Goal: Check status: Check status

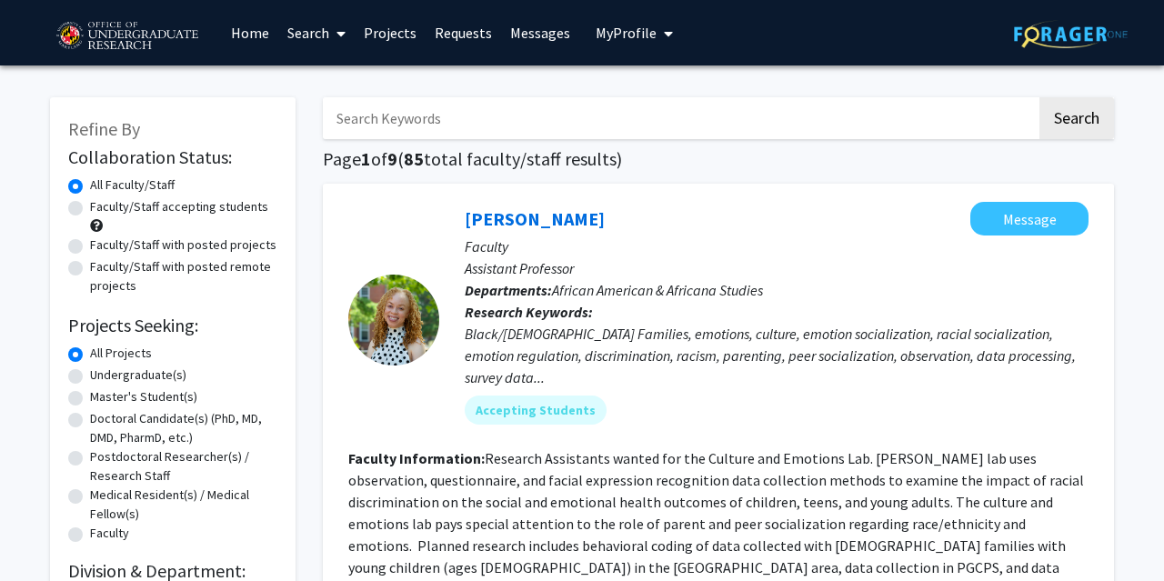
click at [628, 33] on span "My Profile" at bounding box center [626, 33] width 61 height 18
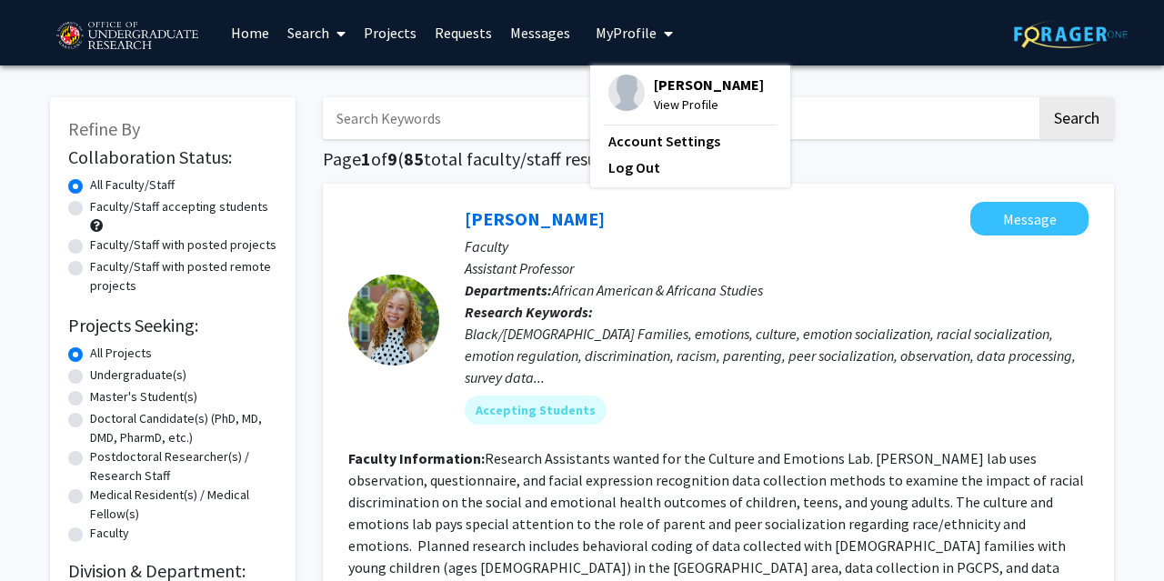
click at [683, 85] on span "[PERSON_NAME]" at bounding box center [709, 85] width 110 height 20
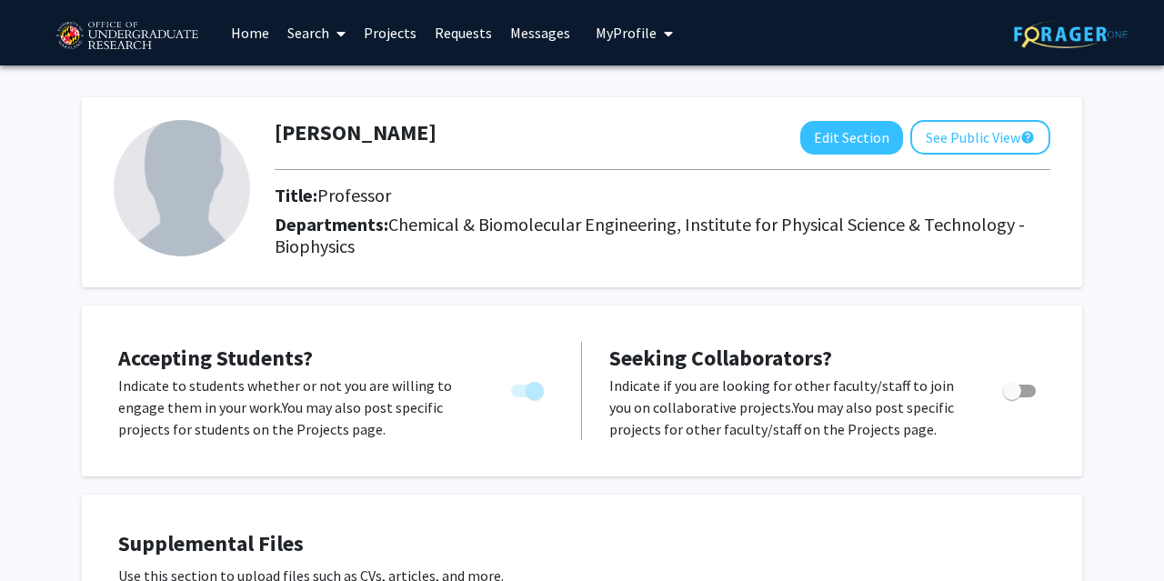
click at [379, 39] on link "Projects" at bounding box center [390, 33] width 71 height 64
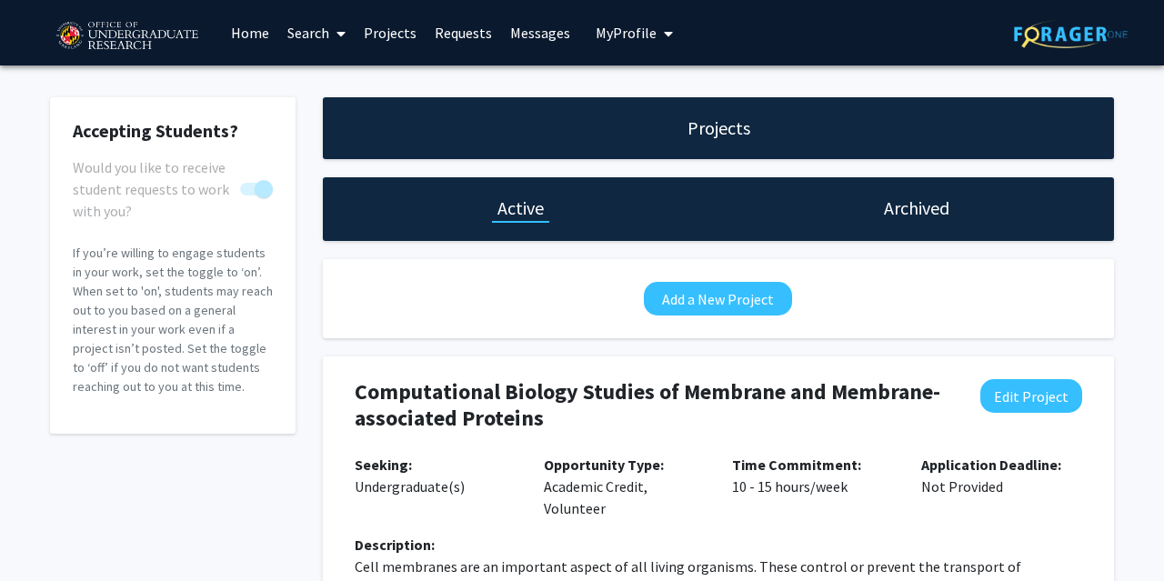
click at [470, 39] on link "Requests" at bounding box center [463, 33] width 75 height 64
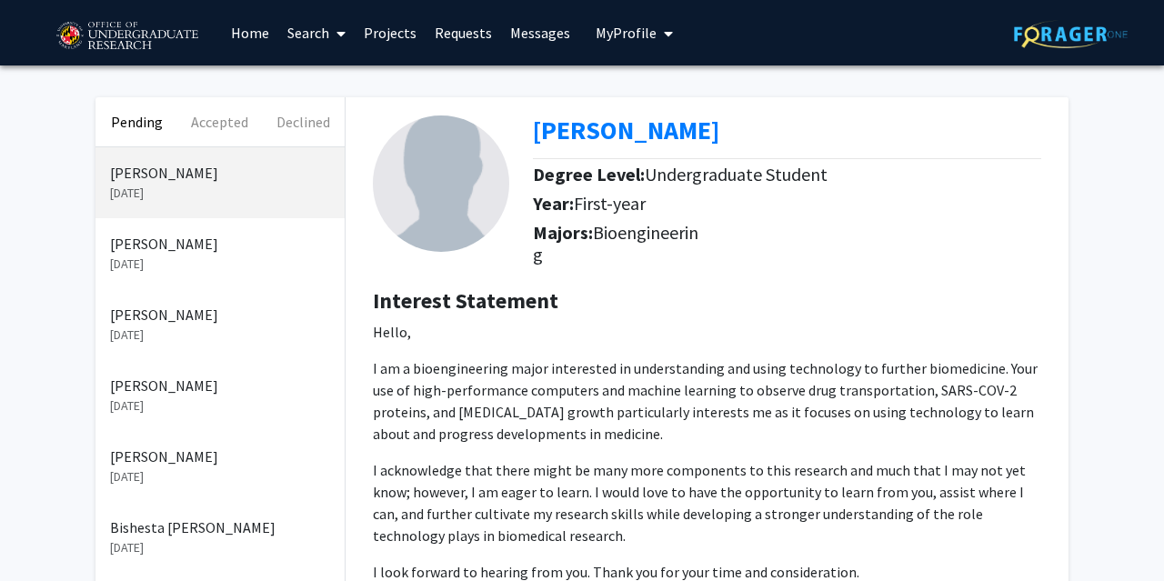
click at [166, 254] on p "[PERSON_NAME]" at bounding box center [220, 244] width 220 height 22
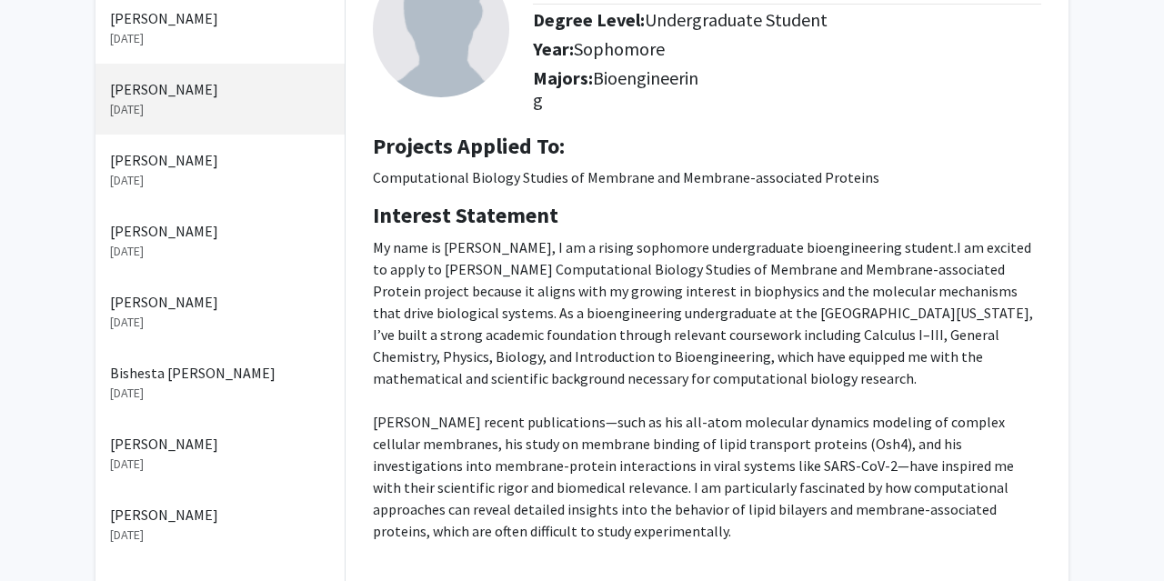
scroll to position [189, 0]
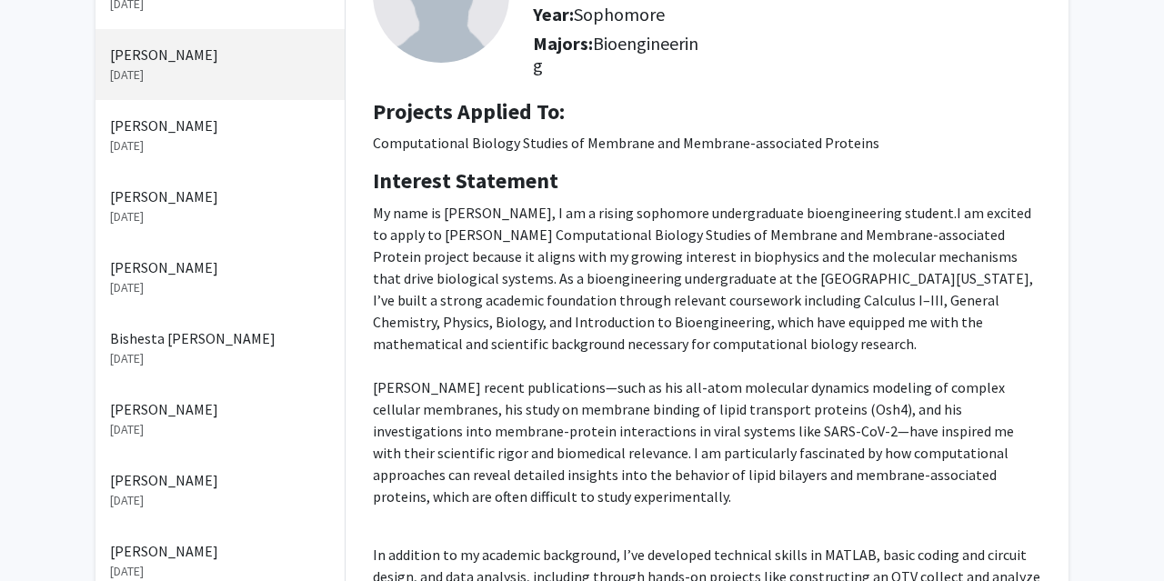
click at [197, 487] on p "[PERSON_NAME]" at bounding box center [220, 480] width 220 height 22
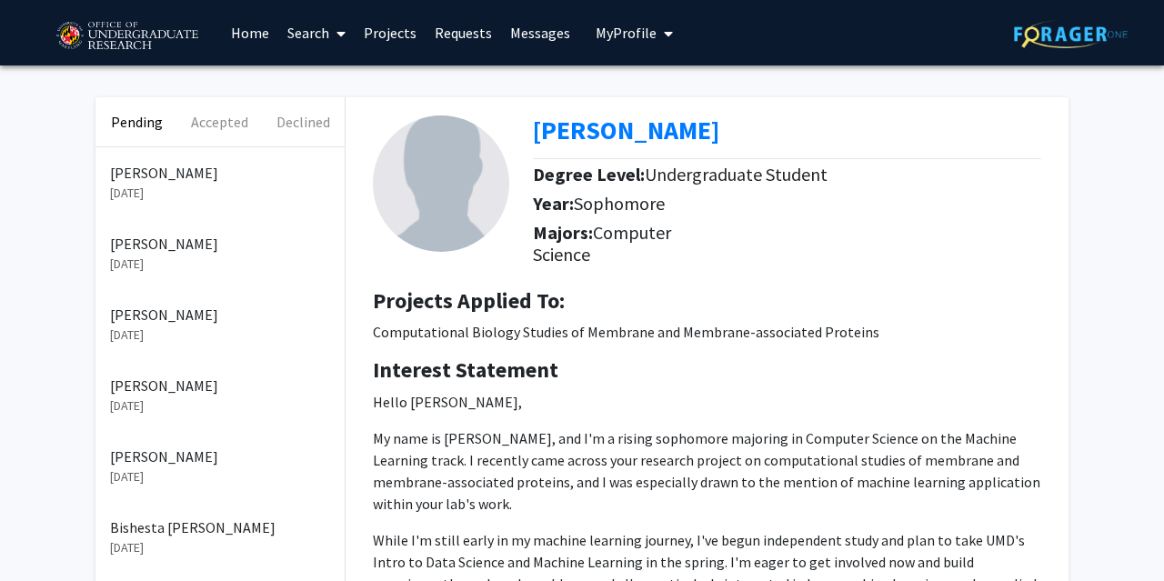
click at [219, 270] on p "[DATE]" at bounding box center [220, 264] width 220 height 19
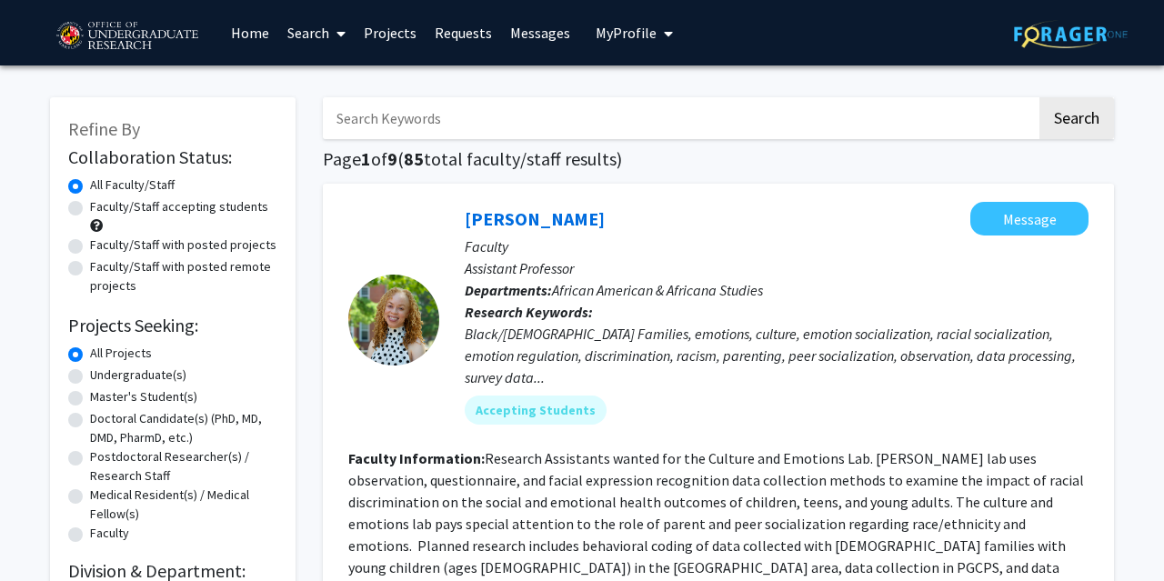
click at [458, 37] on link "Requests" at bounding box center [463, 33] width 75 height 64
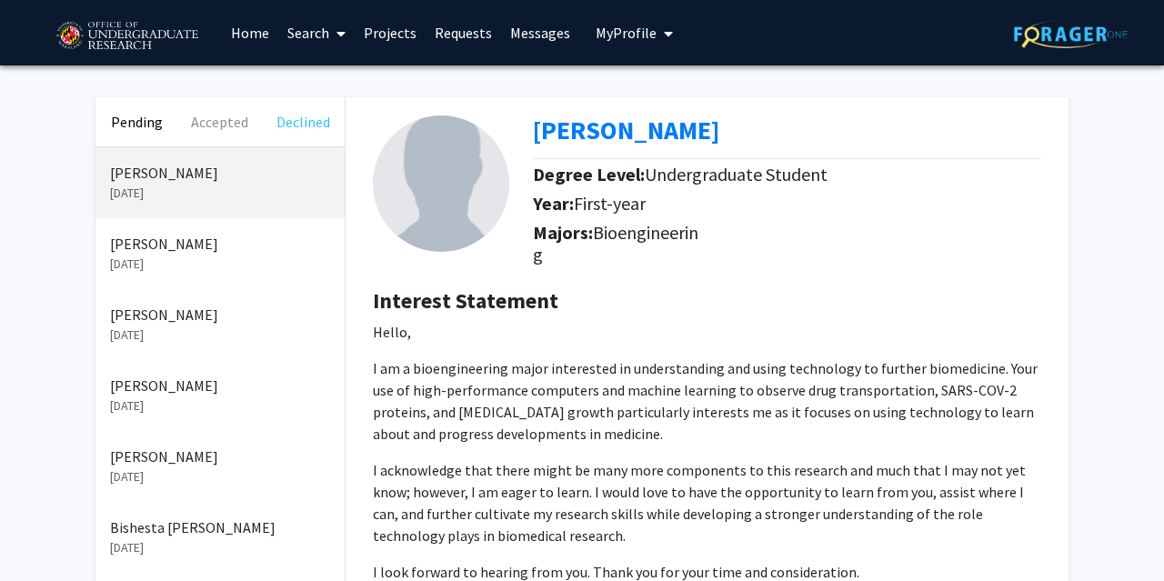
click at [301, 120] on button "Declined" at bounding box center [303, 121] width 83 height 49
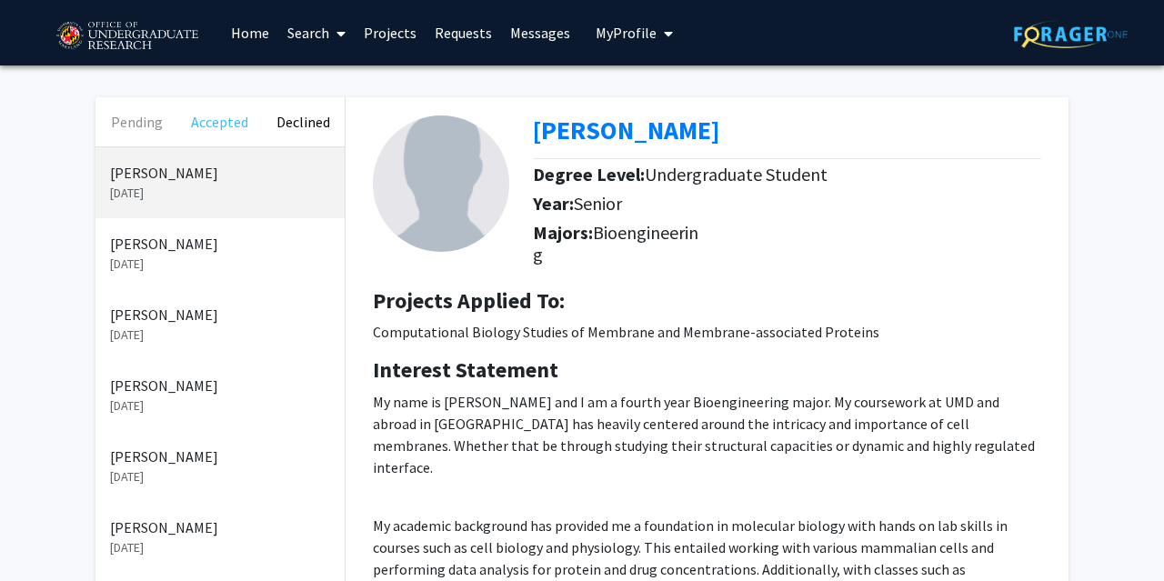
click at [228, 115] on button "Accepted" at bounding box center [219, 121] width 83 height 49
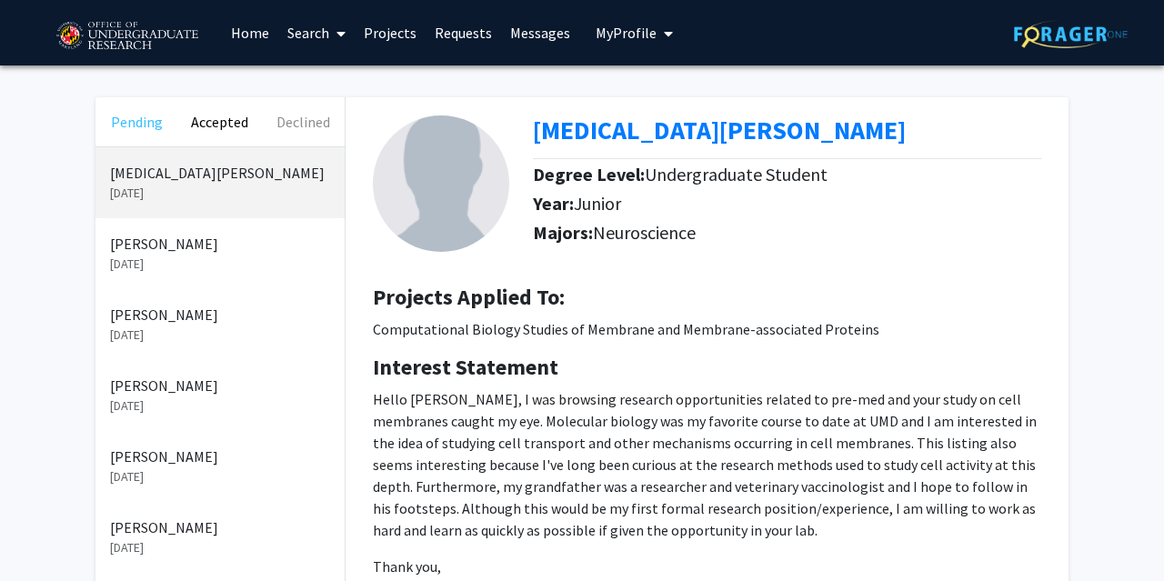
click at [126, 118] on button "Pending" at bounding box center [136, 121] width 83 height 49
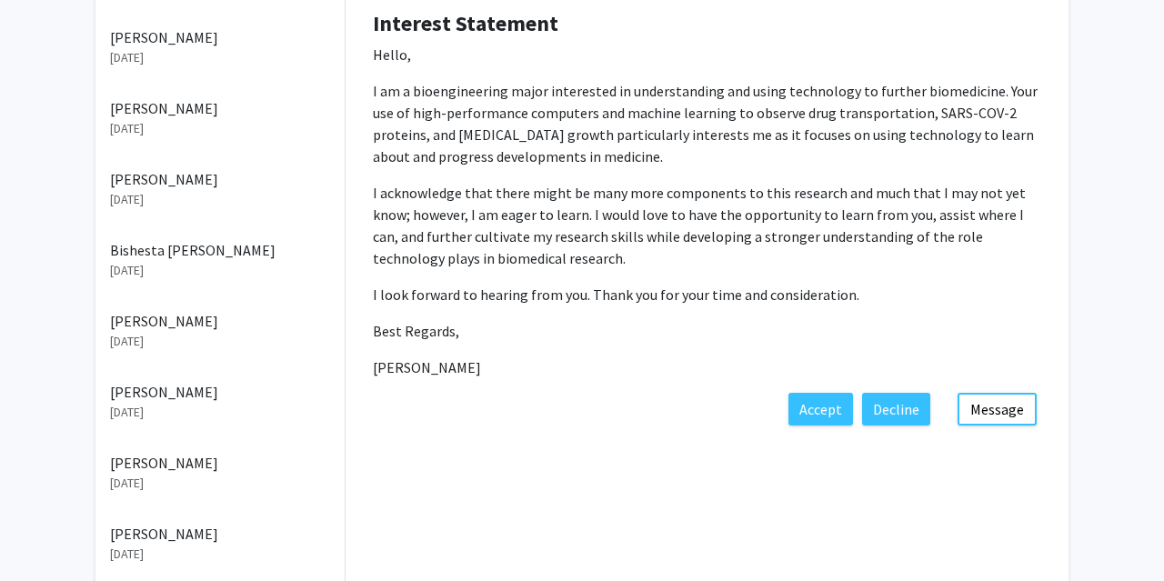
scroll to position [284, 0]
